Goal: Check status

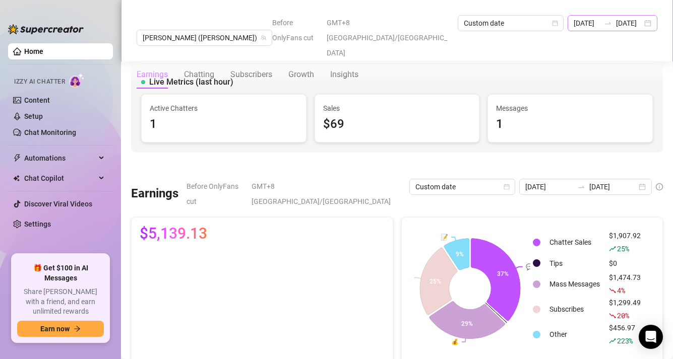
scroll to position [307, 0]
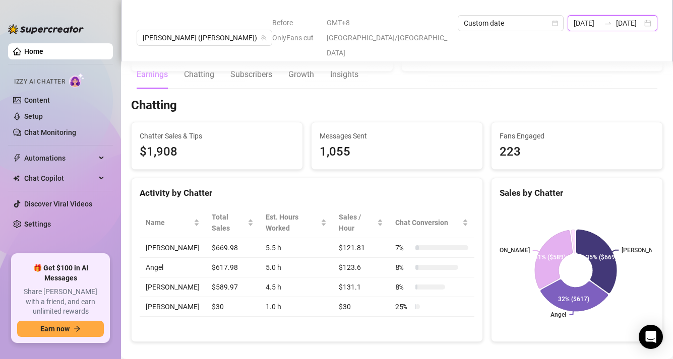
click at [627, 25] on input "[DATE]" at bounding box center [629, 23] width 26 height 11
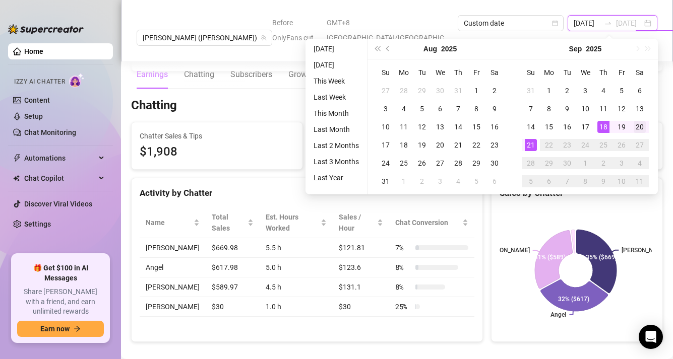
type input "[DATE]"
click at [640, 126] on div "20" at bounding box center [639, 127] width 12 height 12
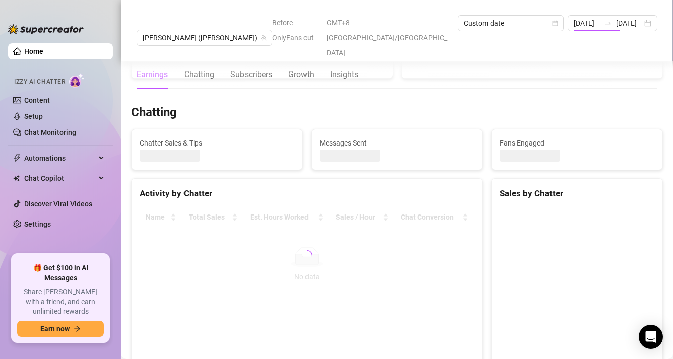
type input "[DATE]"
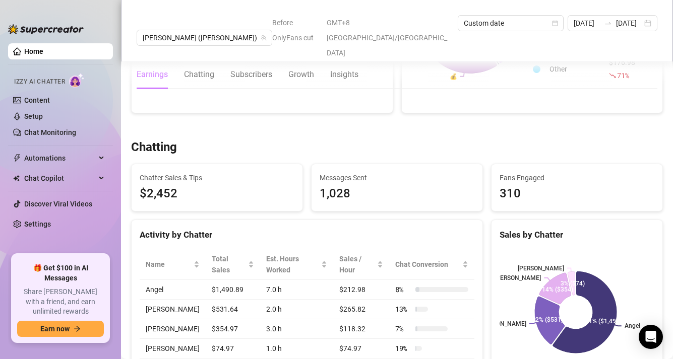
scroll to position [252, 0]
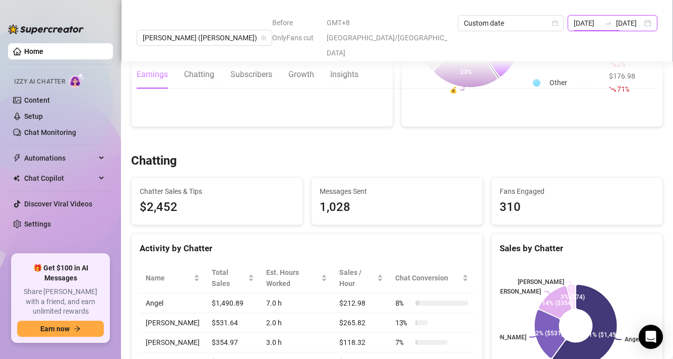
click at [573, 23] on input "[DATE]" at bounding box center [586, 23] width 26 height 11
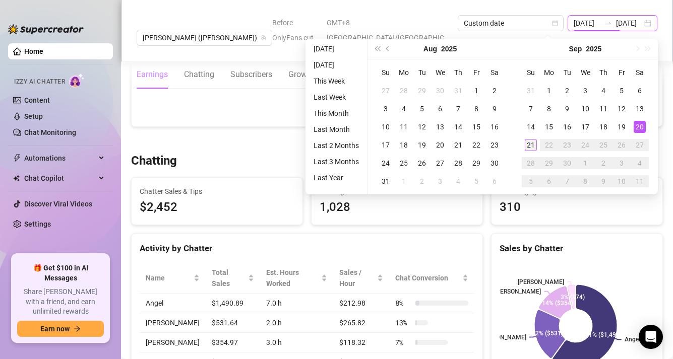
type input "[DATE]"
click at [533, 146] on div "21" at bounding box center [531, 145] width 12 height 12
click at [533, 147] on div "21" at bounding box center [531, 145] width 12 height 12
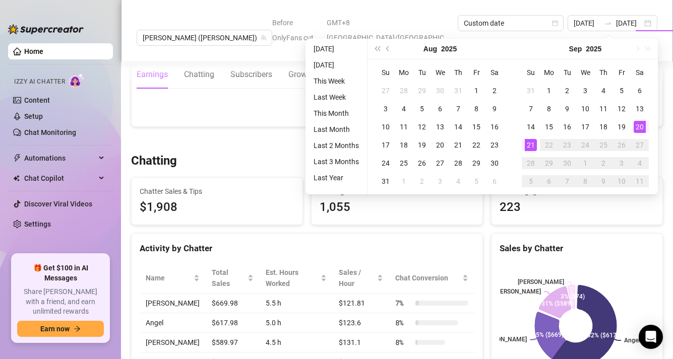
type input "[DATE]"
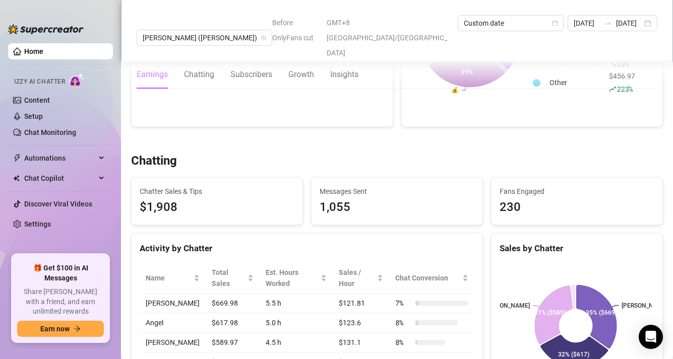
click at [648, 153] on div "Chatting" at bounding box center [397, 161] width 532 height 16
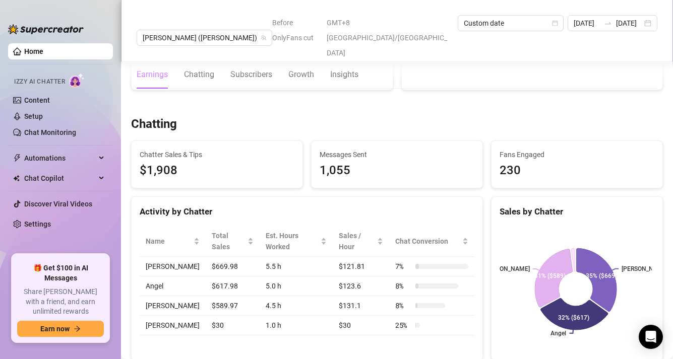
scroll to position [292, 0]
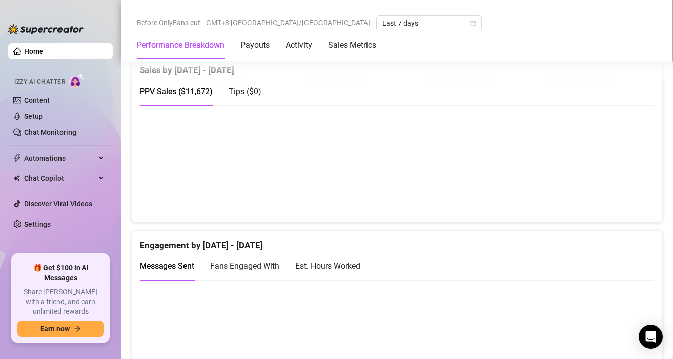
scroll to position [525, 0]
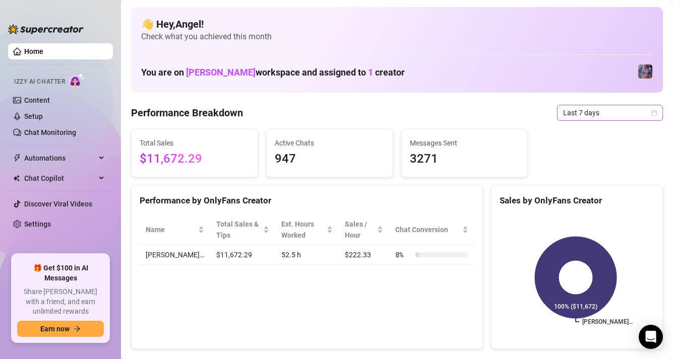
click at [565, 112] on span "Last 7 days" at bounding box center [610, 112] width 94 height 15
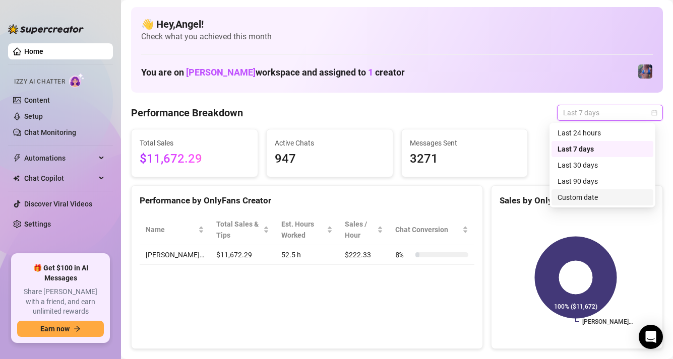
click at [570, 197] on div "Custom date" at bounding box center [602, 197] width 90 height 11
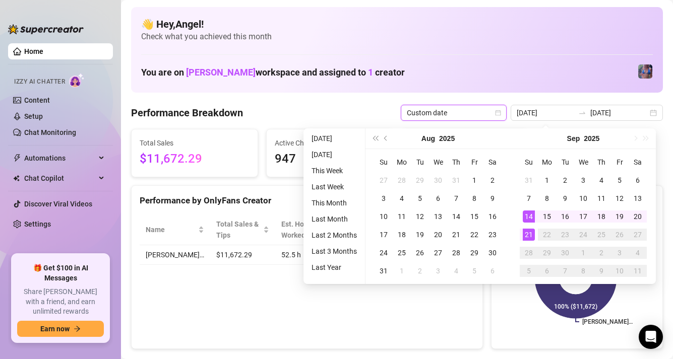
type input "[DATE]"
click at [529, 236] on div "21" at bounding box center [529, 235] width 12 height 12
click at [529, 235] on div "21" at bounding box center [529, 235] width 12 height 12
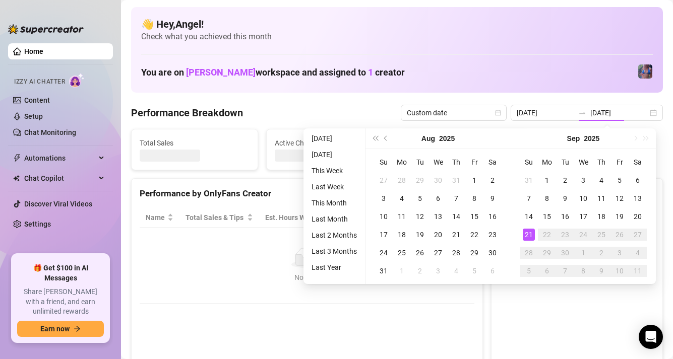
type input "[DATE]"
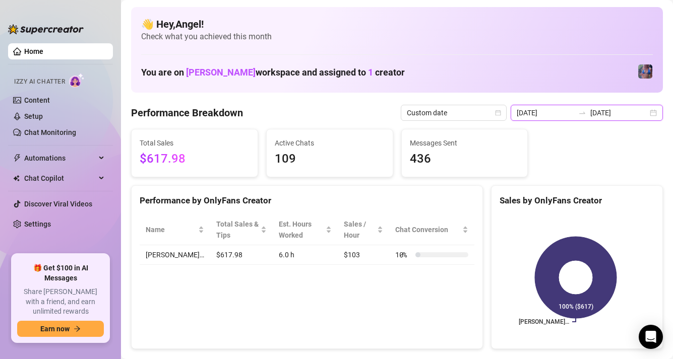
click at [600, 111] on input "[DATE]" at bounding box center [618, 112] width 57 height 11
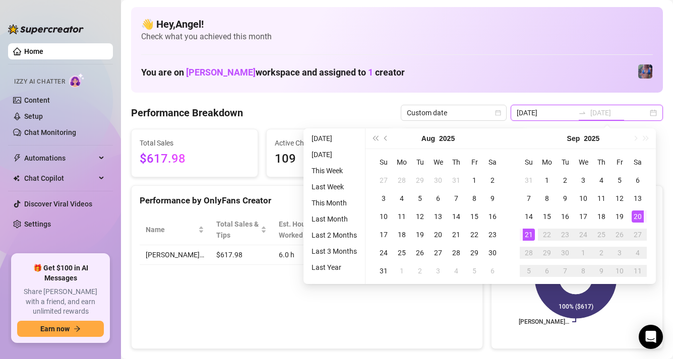
type input "[DATE]"
click at [631, 216] on div "20" at bounding box center [637, 217] width 12 height 12
click at [637, 216] on div "20" at bounding box center [637, 217] width 12 height 12
type input "[DATE]"
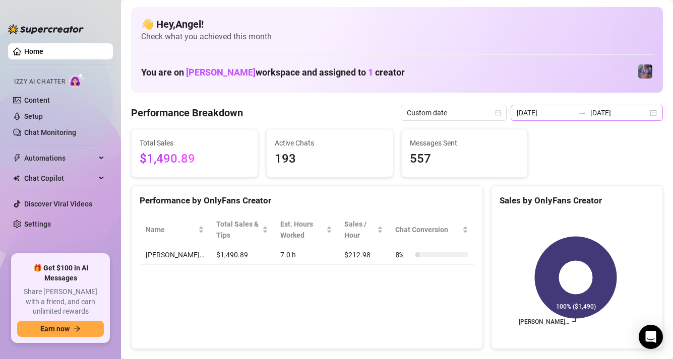
click at [587, 118] on div "[DATE] [DATE]" at bounding box center [586, 113] width 152 height 16
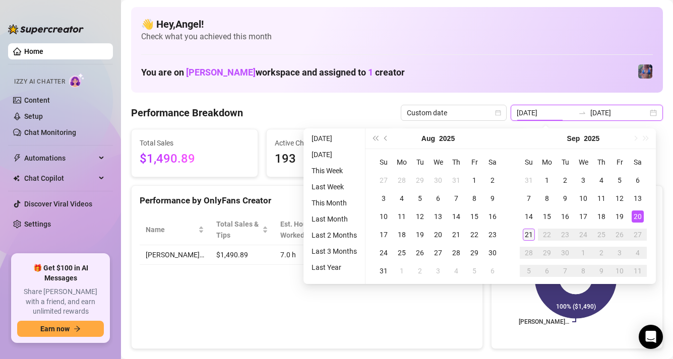
type input "[DATE]"
click at [525, 238] on div "21" at bounding box center [529, 235] width 12 height 12
type input "[DATE]"
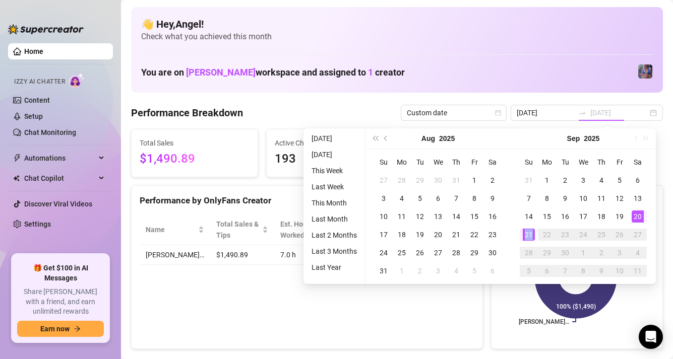
type input "[DATE]"
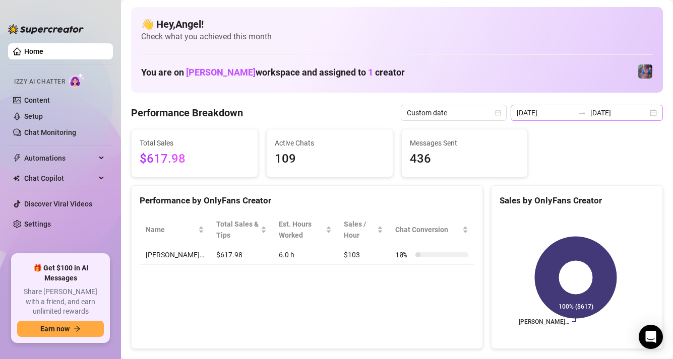
click at [582, 113] on div at bounding box center [582, 113] width 16 height 8
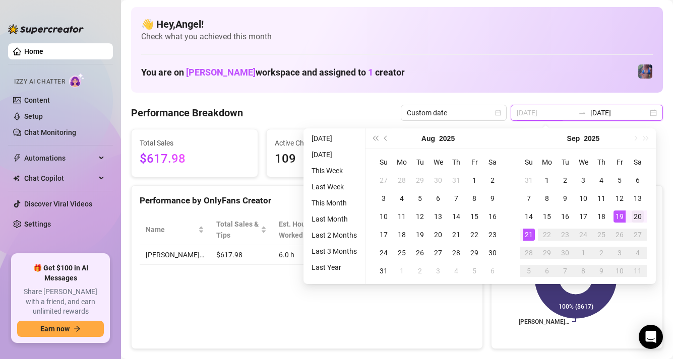
type input "[DATE]"
click at [635, 218] on div "20" at bounding box center [637, 217] width 12 height 12
click at [636, 218] on div "20" at bounding box center [637, 217] width 12 height 12
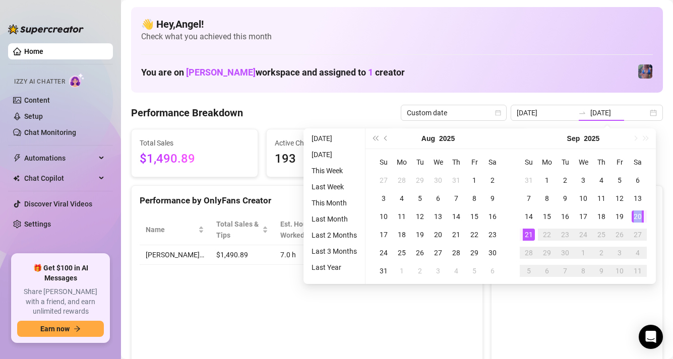
type input "[DATE]"
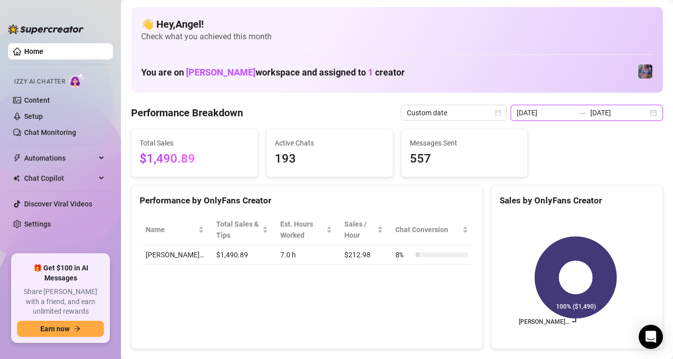
click at [561, 115] on input "[DATE]" at bounding box center [544, 112] width 57 height 11
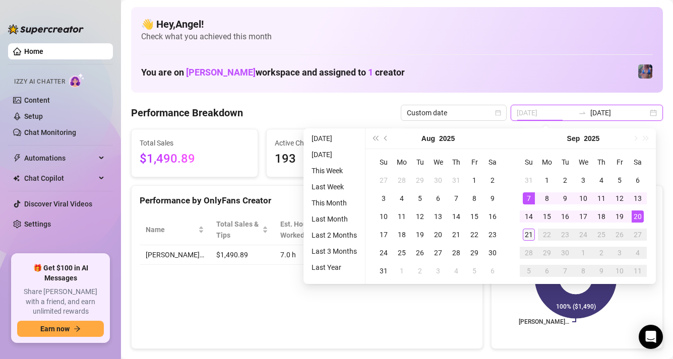
type input "[DATE]"
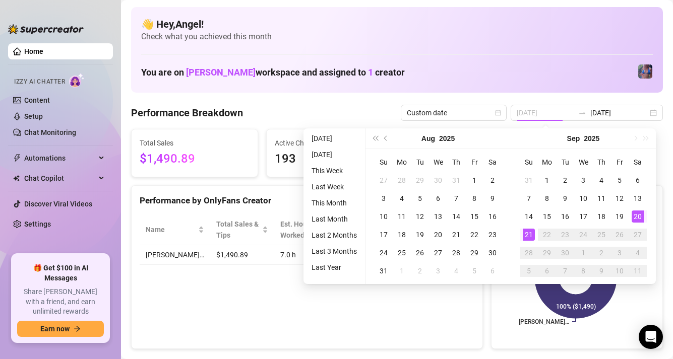
click at [523, 236] on div "21" at bounding box center [529, 235] width 12 height 12
click at [525, 235] on div "21" at bounding box center [529, 235] width 12 height 12
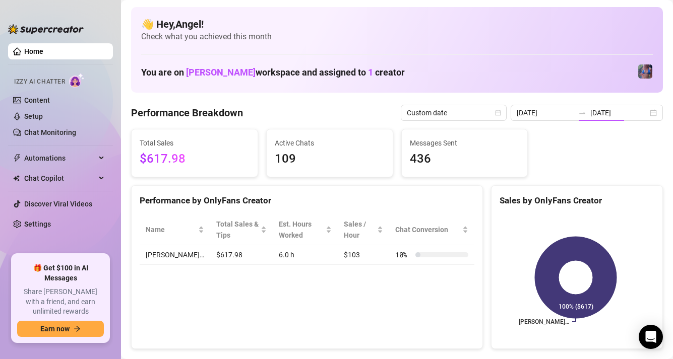
type input "[DATE]"
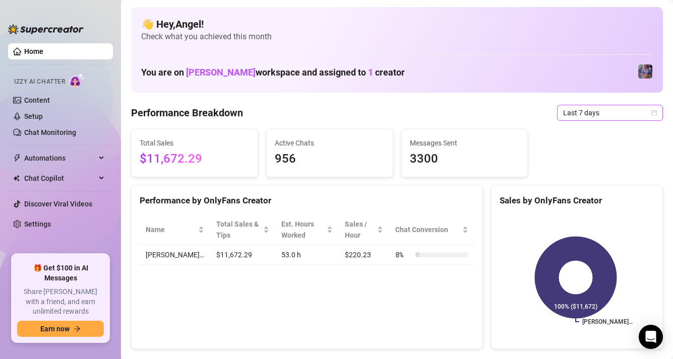
click at [591, 109] on span "Last 7 days" at bounding box center [610, 112] width 94 height 15
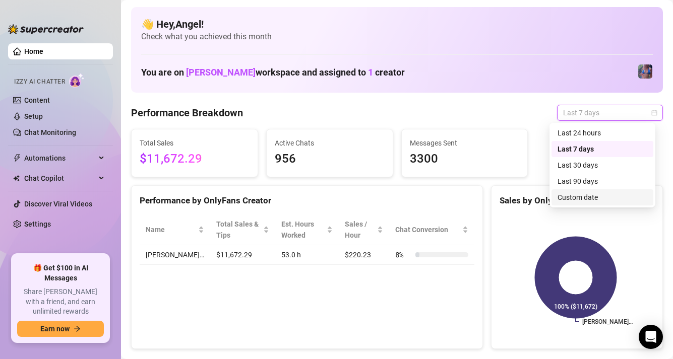
click at [581, 196] on div "Custom date" at bounding box center [602, 197] width 90 height 11
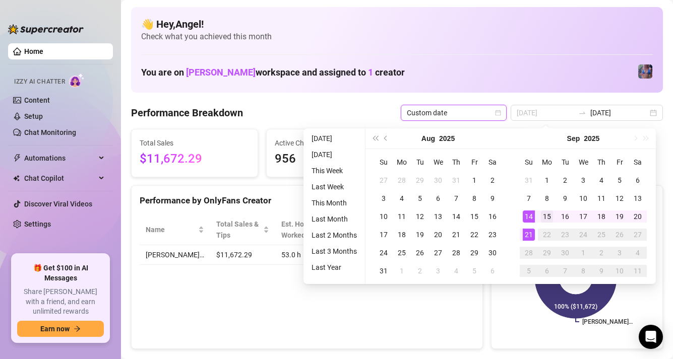
type input "[DATE]"
click at [546, 217] on div "15" at bounding box center [547, 217] width 12 height 12
click at [528, 235] on div "21" at bounding box center [529, 235] width 12 height 12
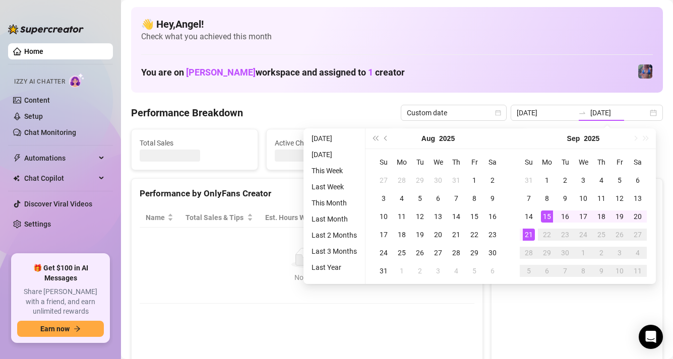
type input "[DATE]"
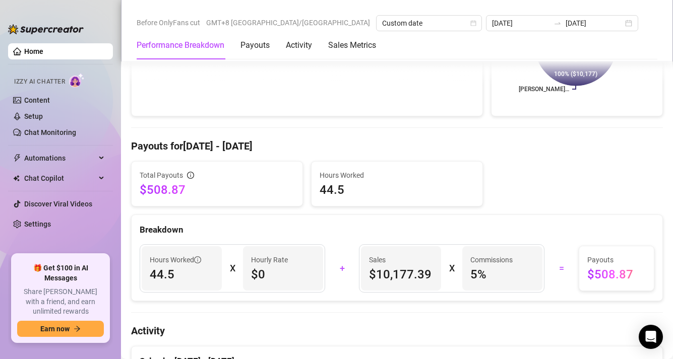
scroll to position [235, 0]
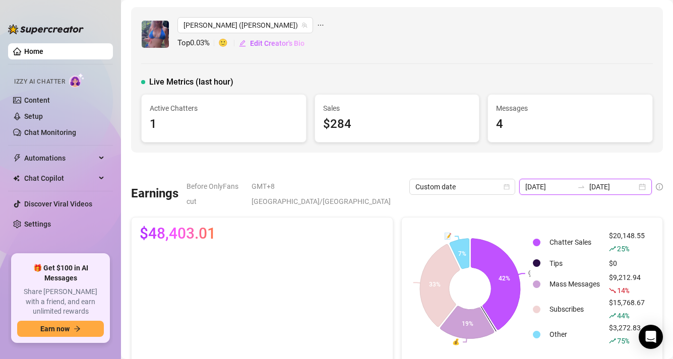
click at [541, 189] on input "[DATE]" at bounding box center [548, 186] width 47 height 11
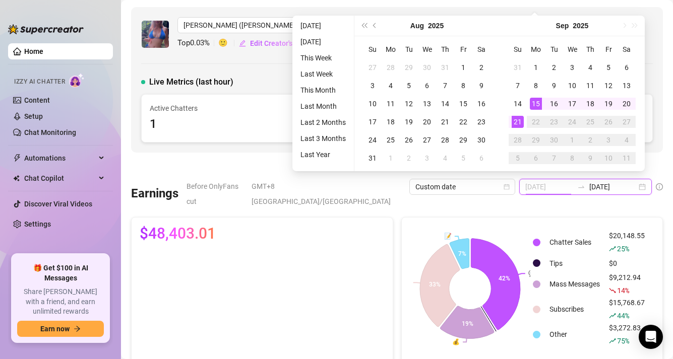
type input "[DATE]"
click at [535, 104] on div "15" at bounding box center [536, 104] width 12 height 12
click at [515, 122] on div "21" at bounding box center [517, 122] width 12 height 12
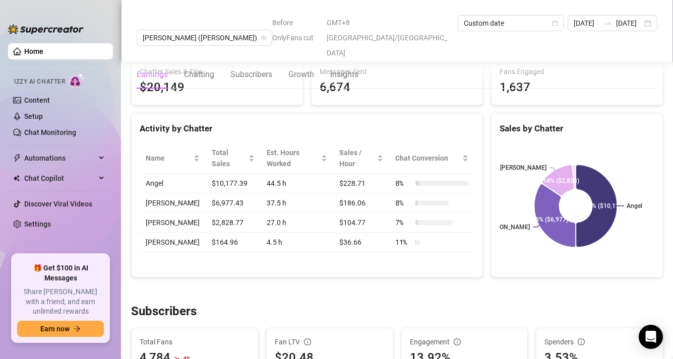
scroll to position [386, 0]
